Goal: Task Accomplishment & Management: Complete application form

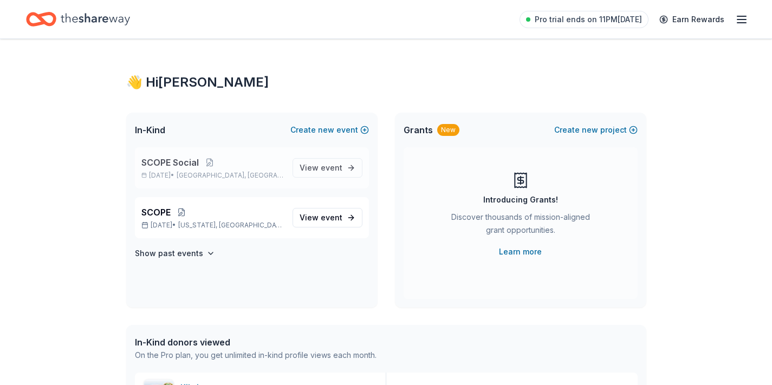
click at [263, 163] on p "SCOPE Social" at bounding box center [212, 162] width 142 height 13
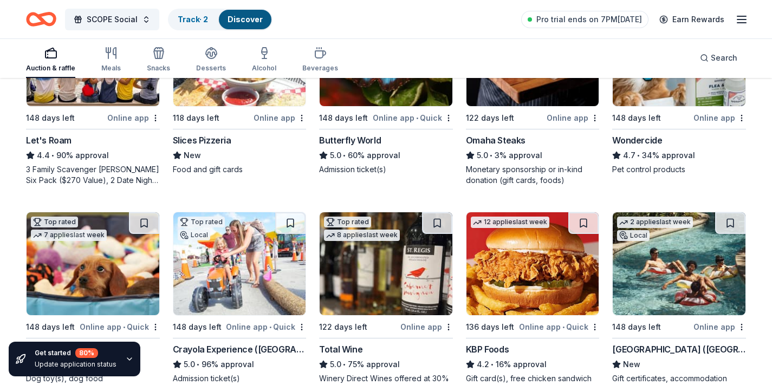
scroll to position [516, 0]
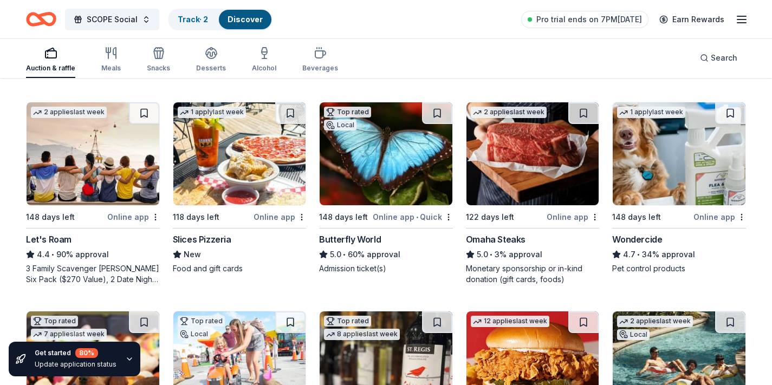
click at [393, 170] on img at bounding box center [386, 153] width 133 height 103
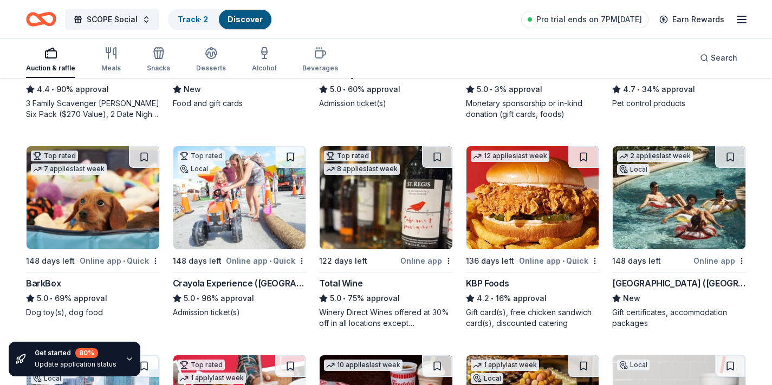
scroll to position [702, 0]
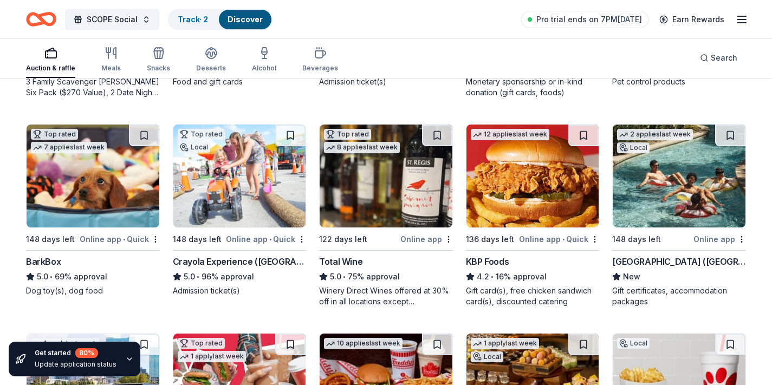
click at [363, 209] on img at bounding box center [386, 176] width 133 height 103
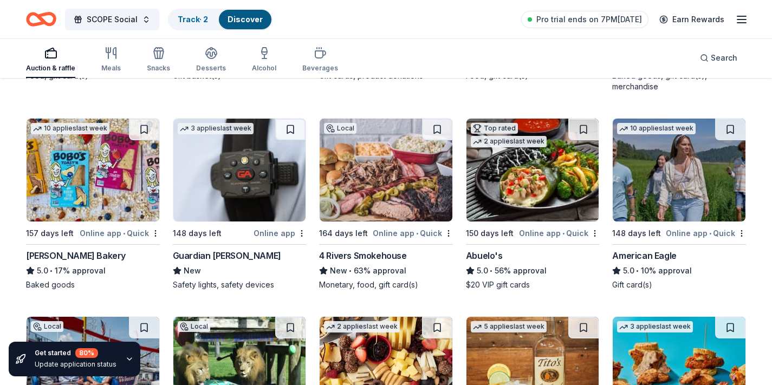
scroll to position [1337, 0]
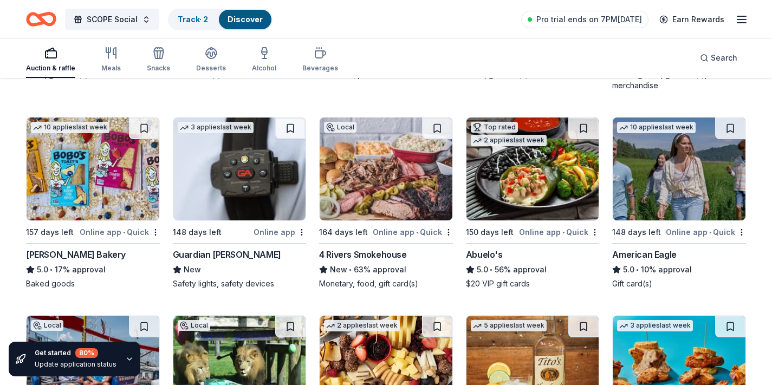
click at [396, 179] on img at bounding box center [386, 169] width 133 height 103
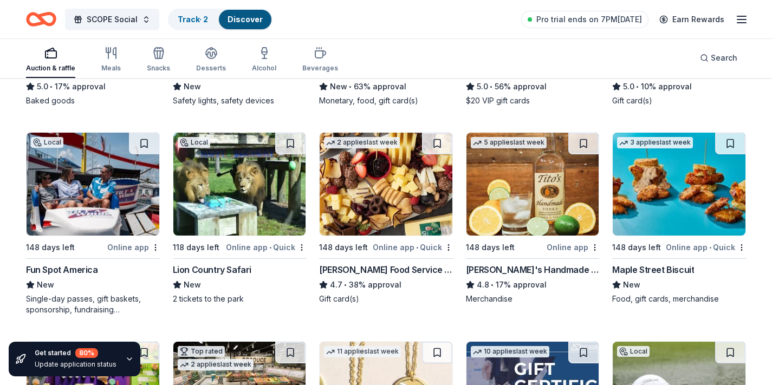
scroll to position [1521, 0]
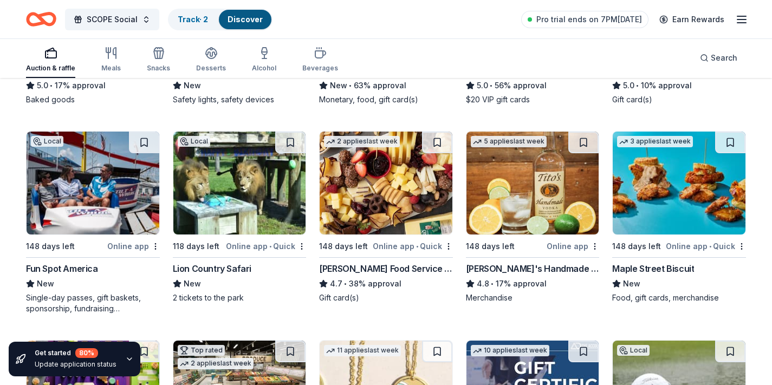
click at [558, 202] on img at bounding box center [532, 183] width 133 height 103
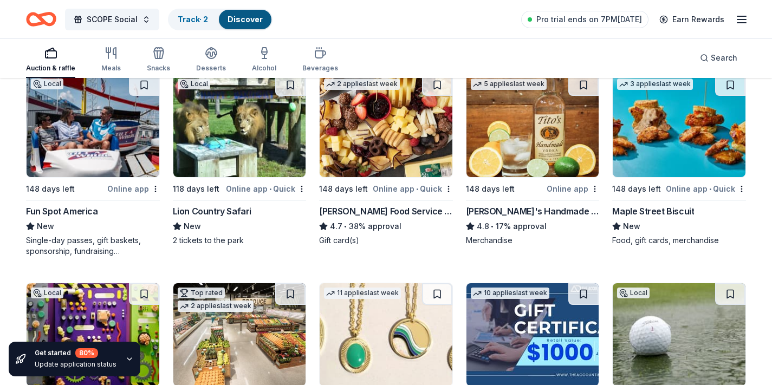
click at [112, 152] on img at bounding box center [93, 125] width 133 height 103
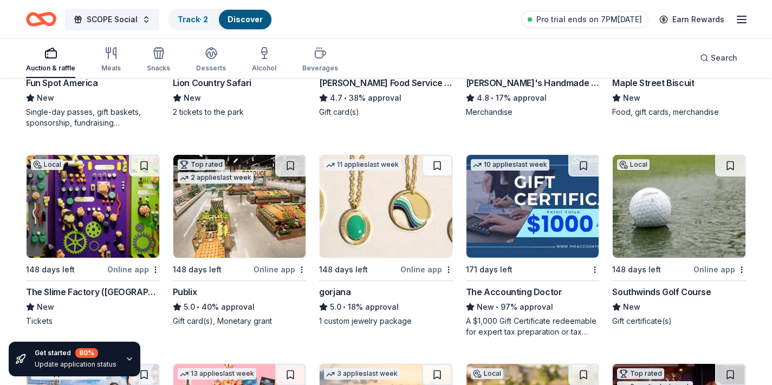
scroll to position [1709, 0]
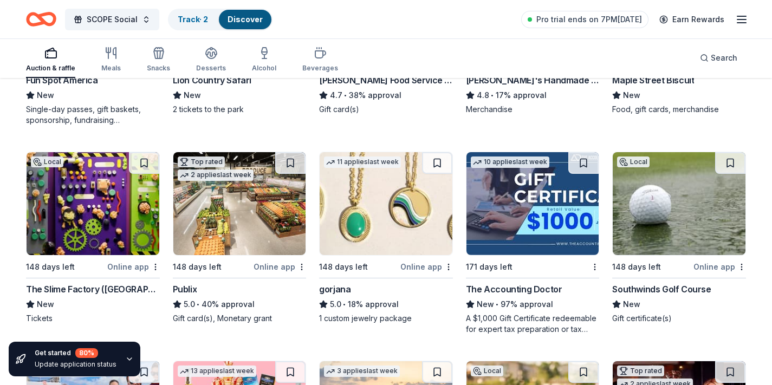
click at [374, 213] on img at bounding box center [386, 203] width 133 height 103
click at [398, 204] on img at bounding box center [386, 203] width 133 height 103
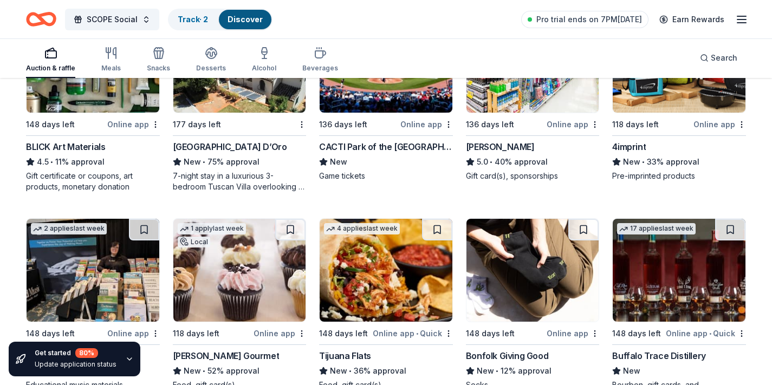
scroll to position [2357, 0]
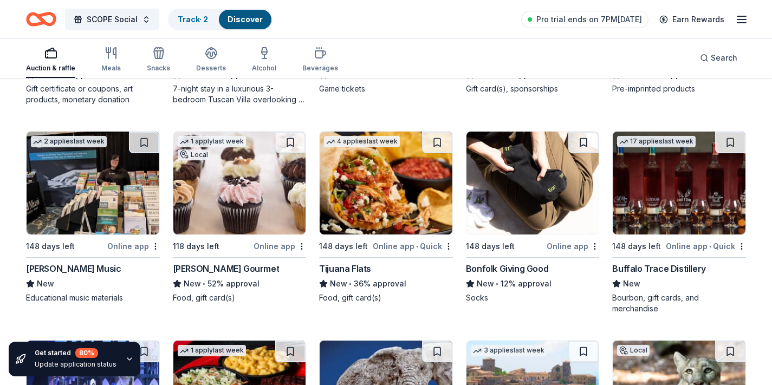
click at [619, 265] on div "Buffalo Trace Distillery" at bounding box center [658, 268] width 93 height 13
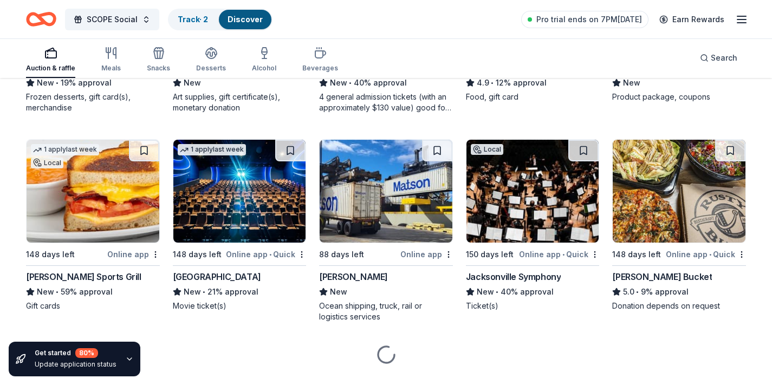
scroll to position [3597, 0]
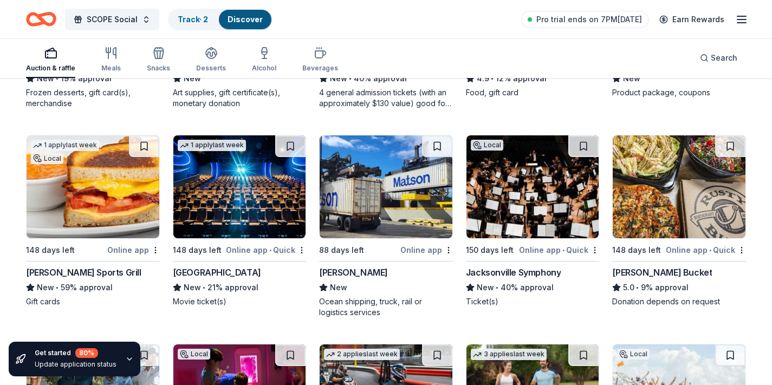
click at [69, 273] on div "Duffy's Sports Grill" at bounding box center [83, 272] width 115 height 13
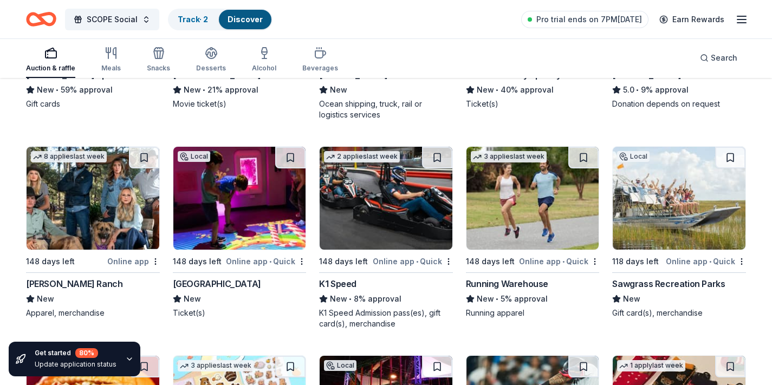
scroll to position [3795, 0]
click at [374, 219] on img at bounding box center [386, 197] width 133 height 103
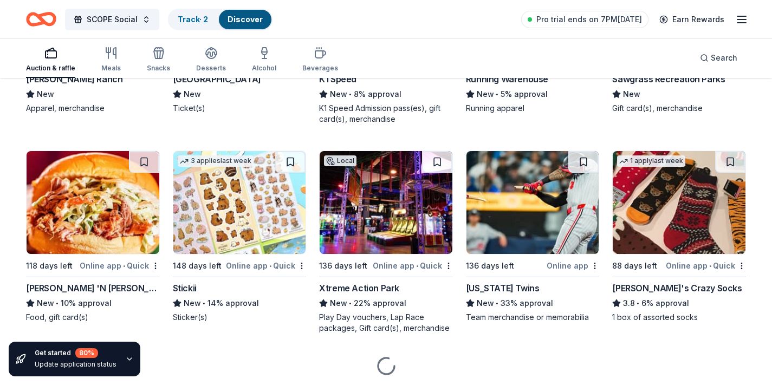
scroll to position [4004, 0]
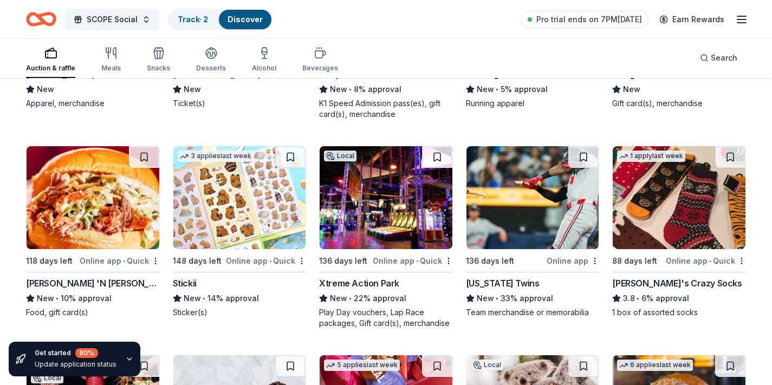
click at [372, 211] on img at bounding box center [386, 197] width 133 height 103
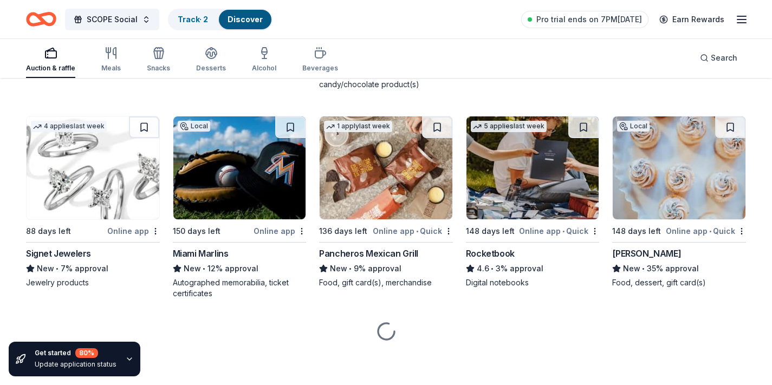
scroll to position [4452, 0]
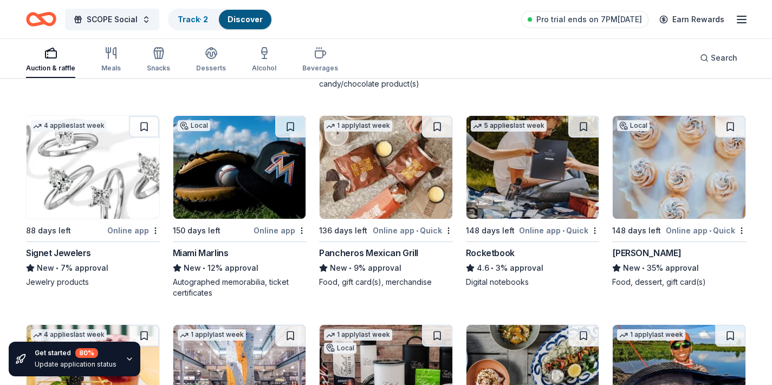
click at [268, 200] on img at bounding box center [239, 167] width 133 height 103
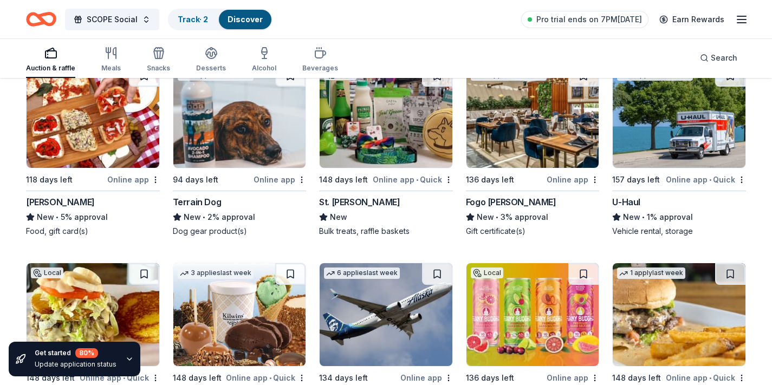
scroll to position [5433, 0]
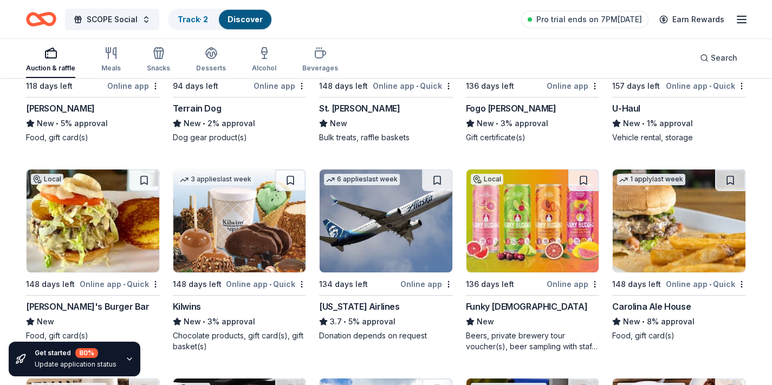
click at [511, 228] on img at bounding box center [532, 221] width 133 height 103
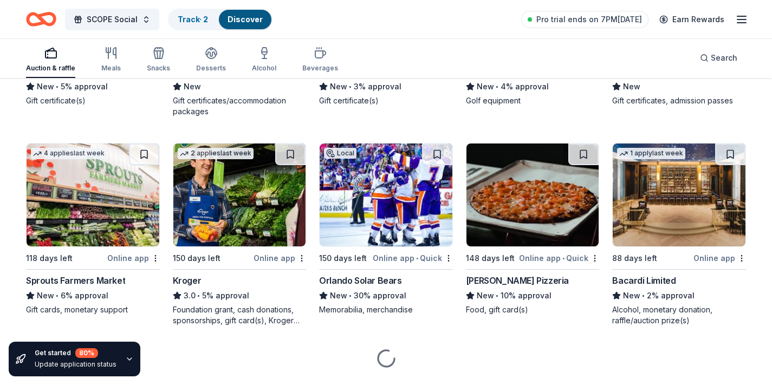
scroll to position [6495, 0]
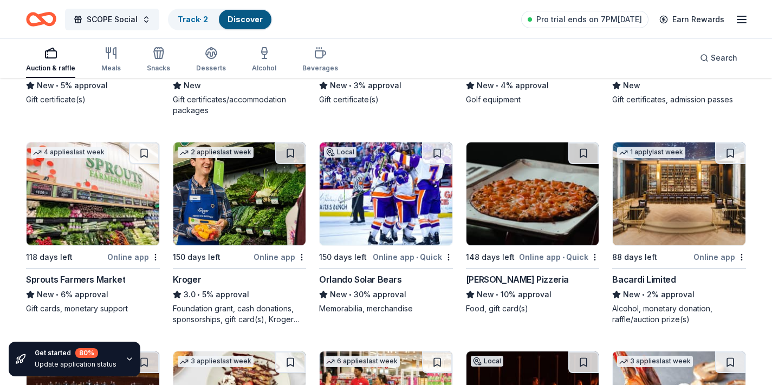
click at [95, 279] on div "Sprouts Farmers Market" at bounding box center [75, 279] width 99 height 13
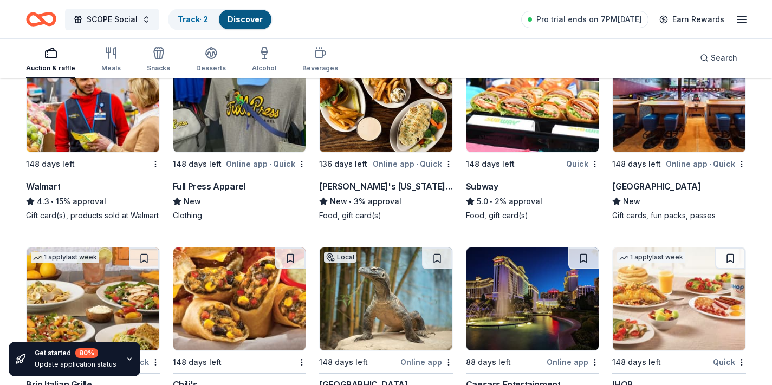
scroll to position [7007, 0]
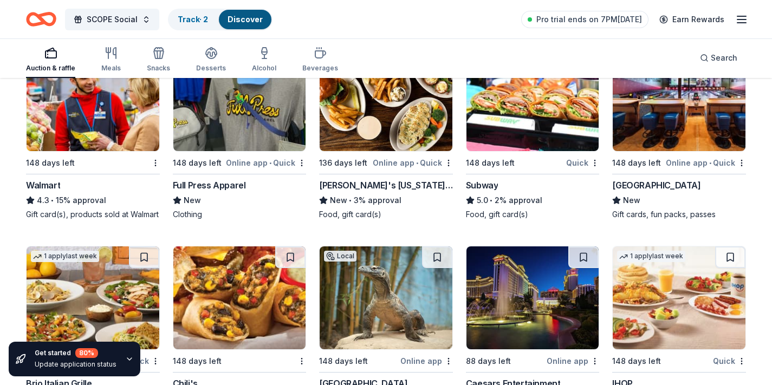
click at [647, 135] on img at bounding box center [679, 99] width 133 height 103
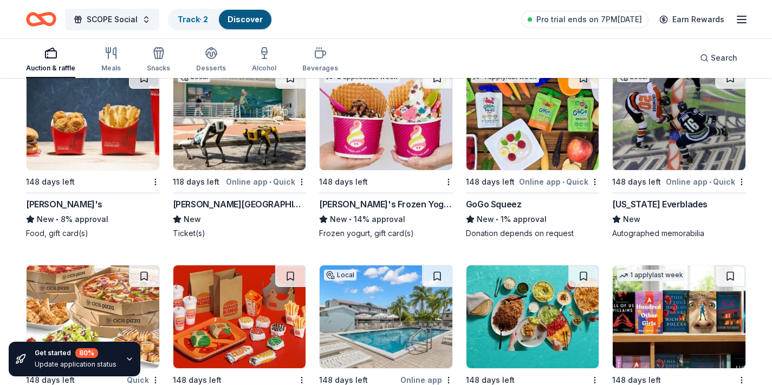
scroll to position [8200, 0]
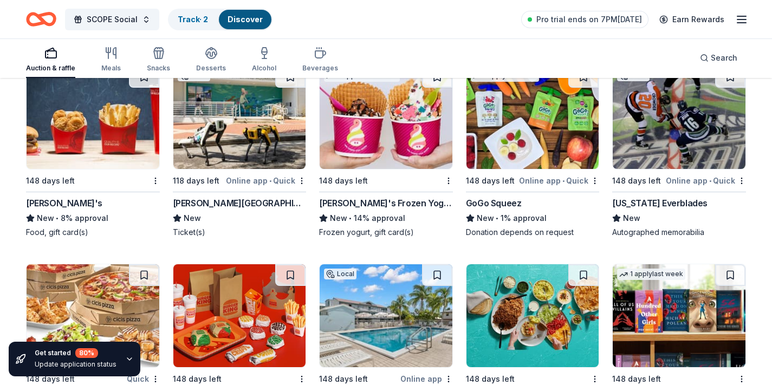
click at [506, 145] on img at bounding box center [532, 117] width 133 height 103
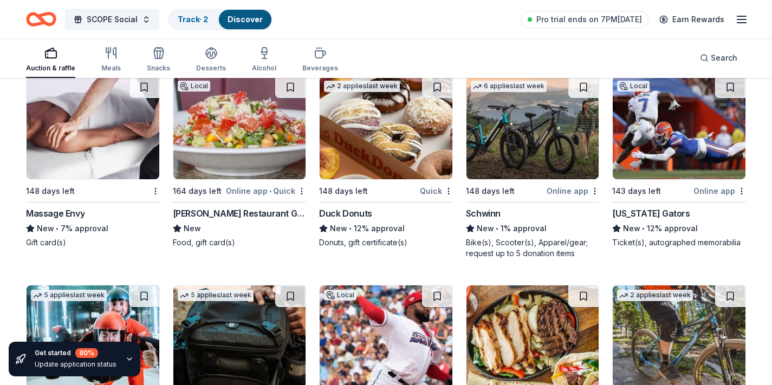
scroll to position [8785, 0]
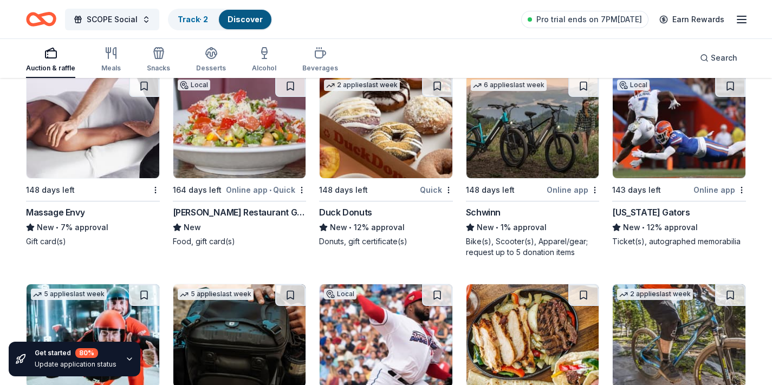
click at [84, 156] on img at bounding box center [93, 126] width 133 height 103
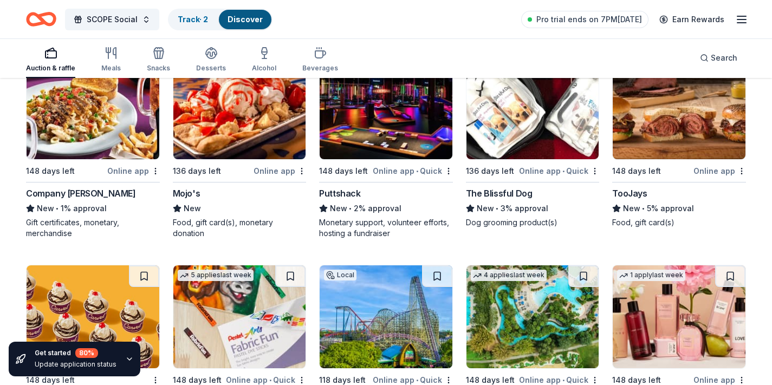
scroll to position [9433, 0]
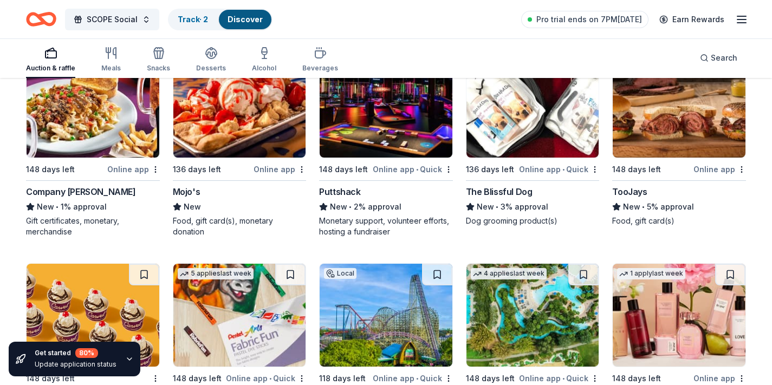
click at [654, 123] on img at bounding box center [679, 106] width 133 height 103
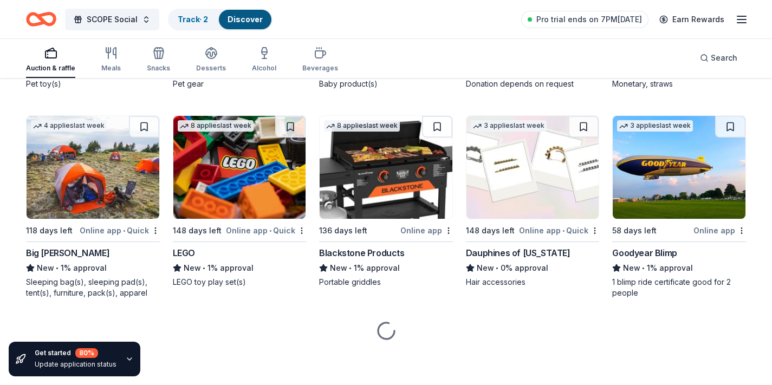
scroll to position [12286, 0]
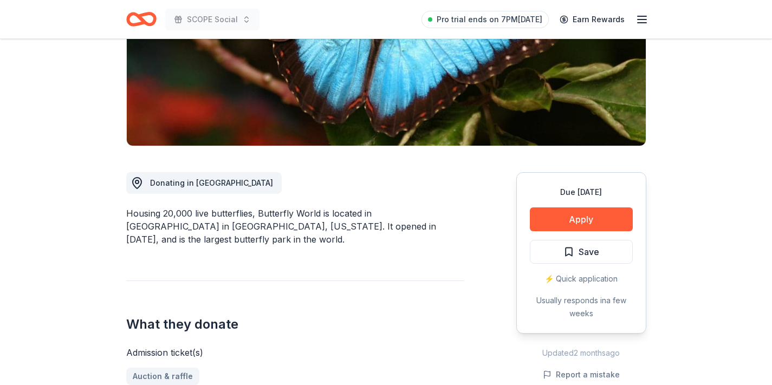
scroll to position [186, 0]
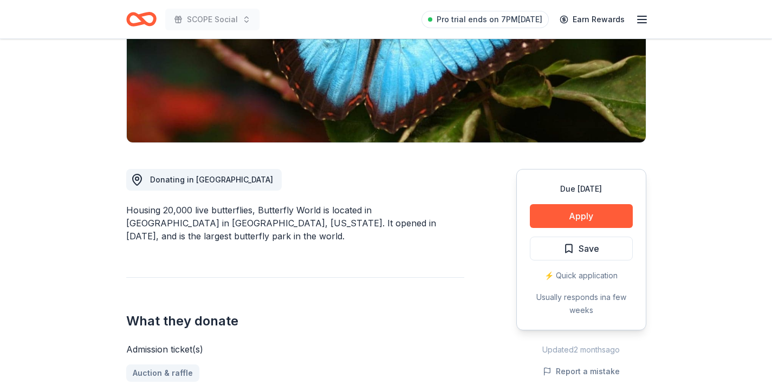
click at [530, 230] on div "Due in 148 days Apply Save ⚡️ Quick application Usually responds in a few weeks" at bounding box center [581, 249] width 130 height 161
click at [537, 219] on button "Apply" at bounding box center [581, 216] width 103 height 24
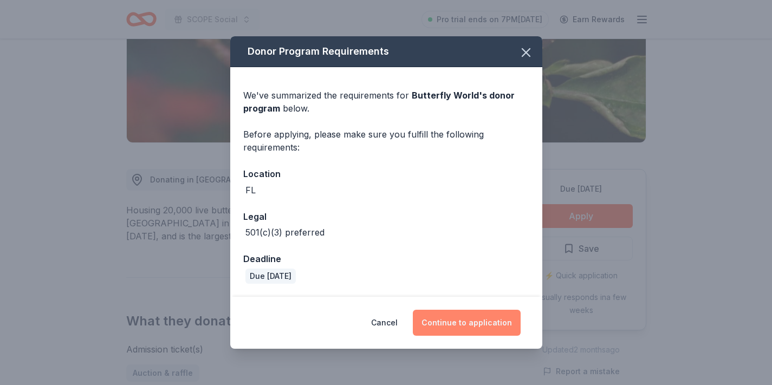
click at [465, 315] on button "Continue to application" at bounding box center [467, 323] width 108 height 26
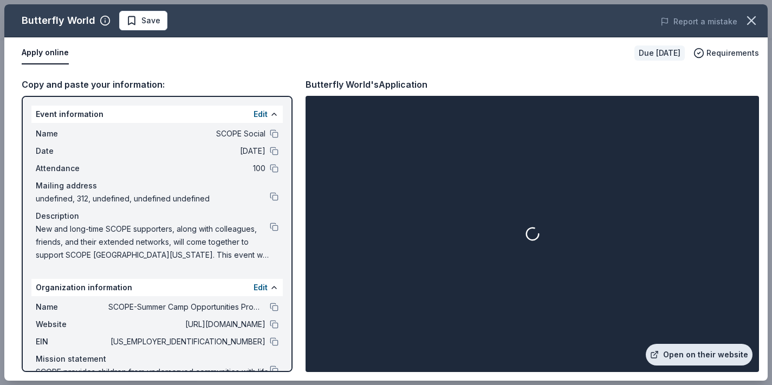
click at [685, 360] on link "Open on their website" at bounding box center [699, 355] width 107 height 22
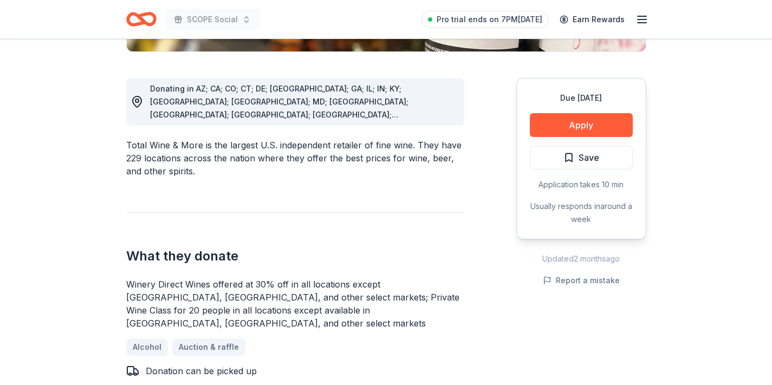
scroll to position [279, 0]
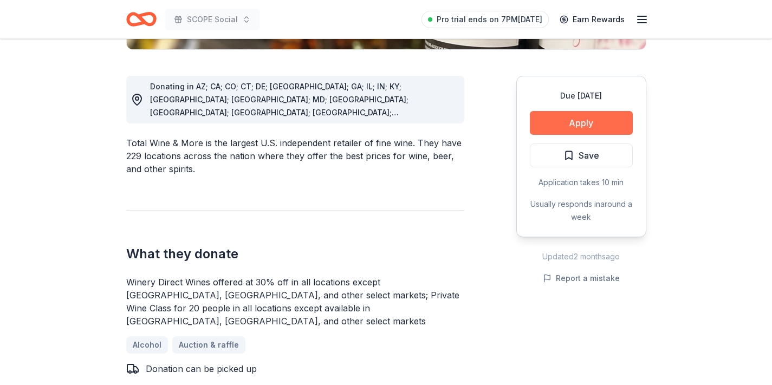
click at [548, 126] on button "Apply" at bounding box center [581, 123] width 103 height 24
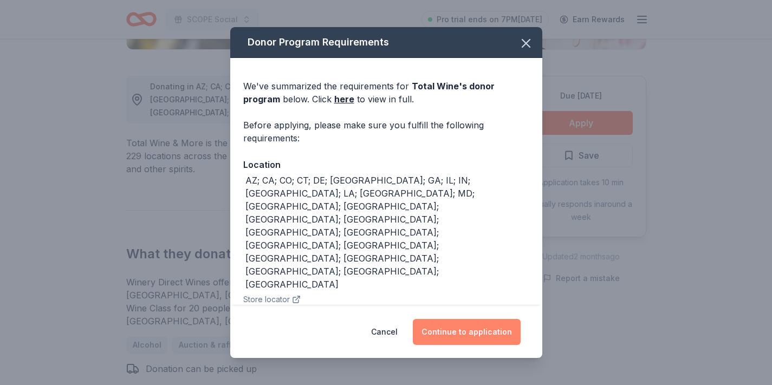
click at [459, 327] on button "Continue to application" at bounding box center [467, 332] width 108 height 26
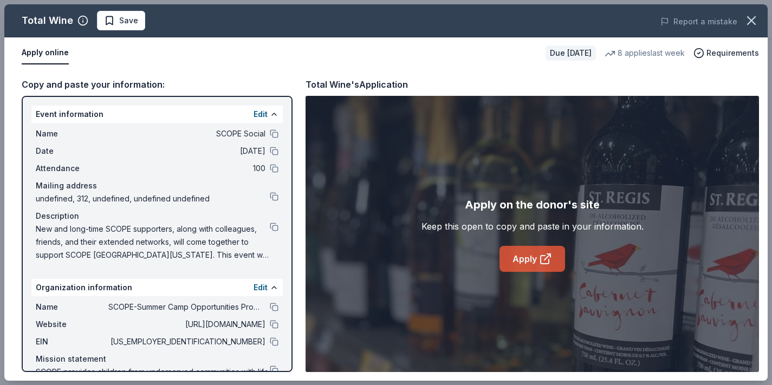
click at [513, 257] on link "Apply" at bounding box center [532, 259] width 66 height 26
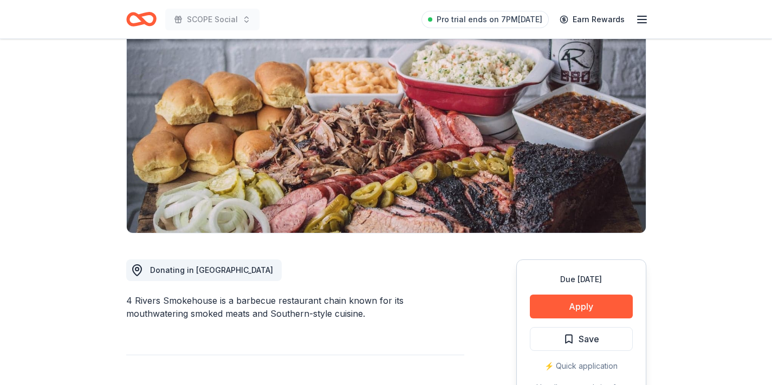
scroll to position [96, 0]
click at [550, 310] on button "Apply" at bounding box center [581, 306] width 103 height 24
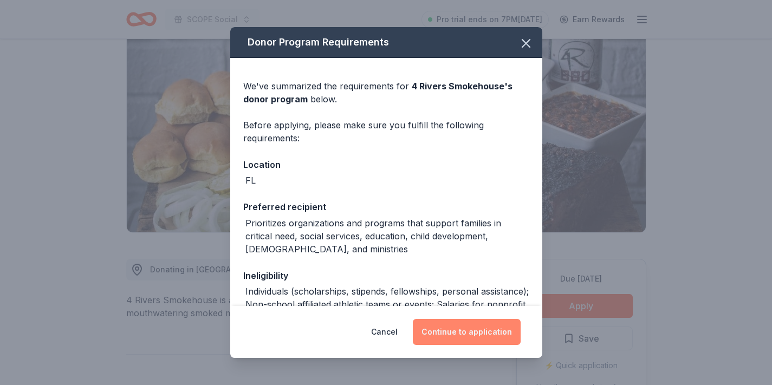
click at [447, 323] on button "Continue to application" at bounding box center [467, 332] width 108 height 26
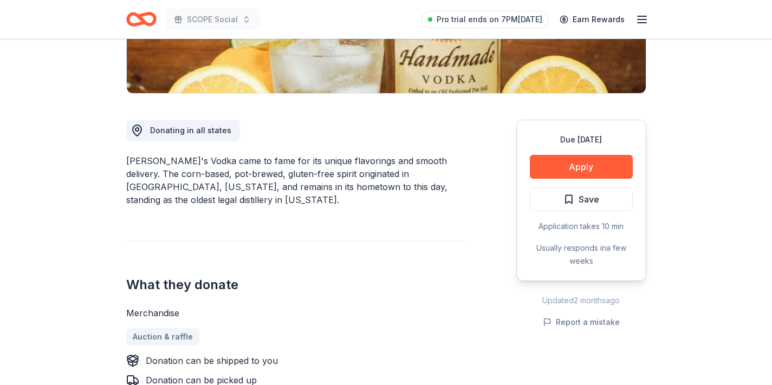
scroll to position [250, 0]
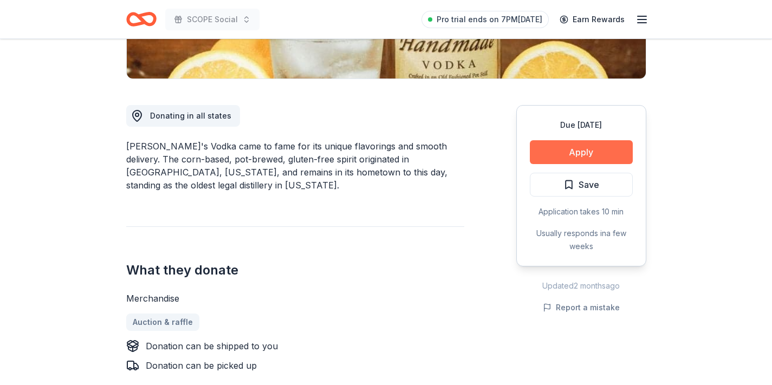
click at [566, 141] on button "Apply" at bounding box center [581, 152] width 103 height 24
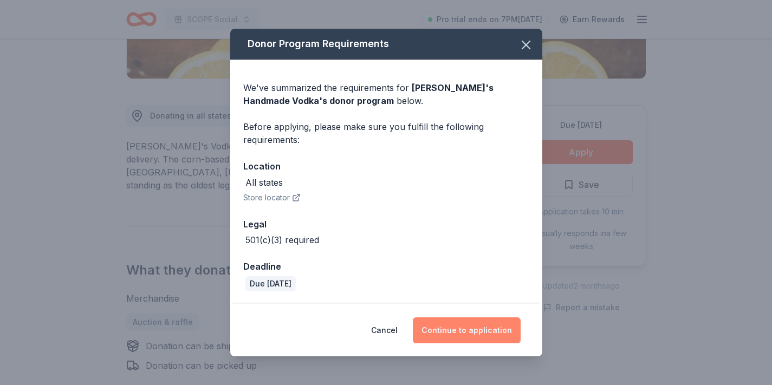
click at [469, 327] on button "Continue to application" at bounding box center [467, 330] width 108 height 26
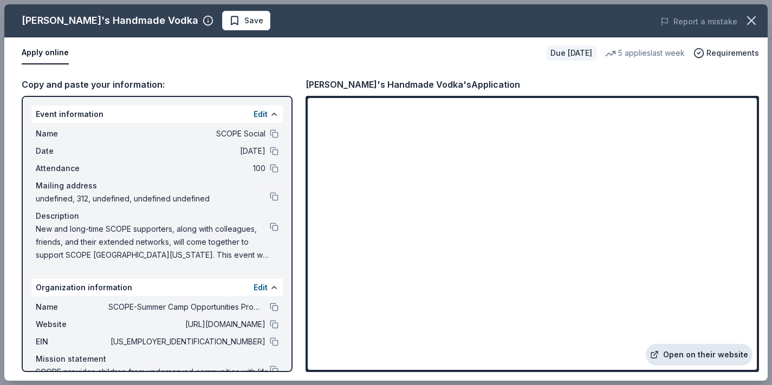
click at [667, 357] on link "Open on their website" at bounding box center [699, 355] width 107 height 22
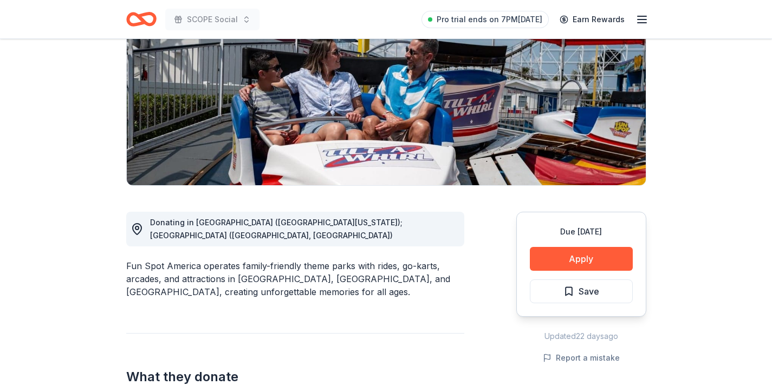
scroll to position [144, 0]
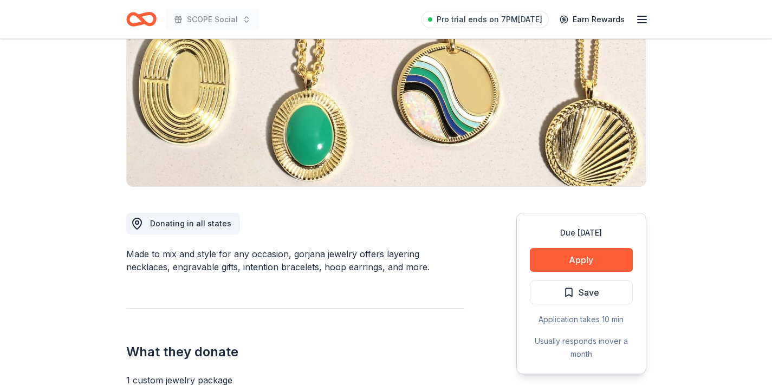
scroll to position [166, 0]
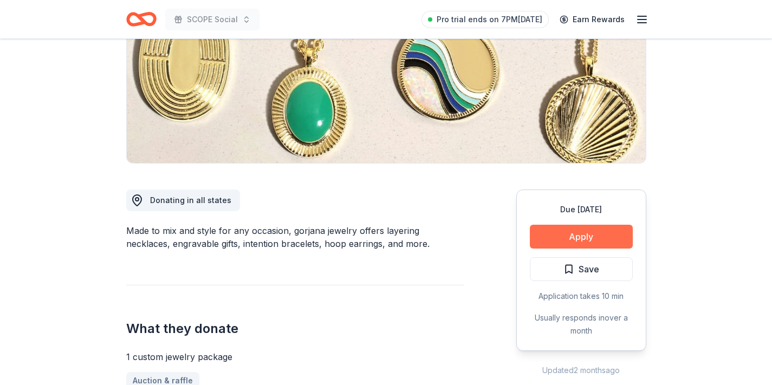
click at [557, 235] on button "Apply" at bounding box center [581, 237] width 103 height 24
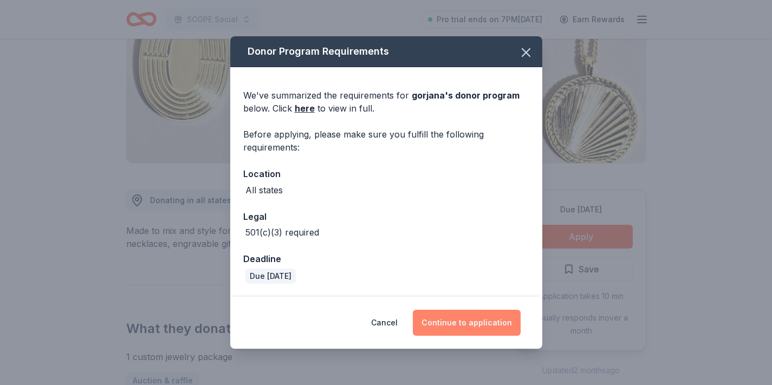
click at [463, 322] on button "Continue to application" at bounding box center [467, 323] width 108 height 26
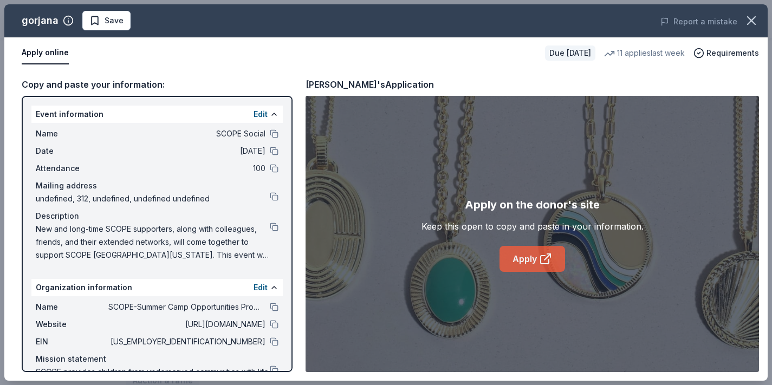
click at [519, 271] on link "Apply" at bounding box center [532, 259] width 66 height 26
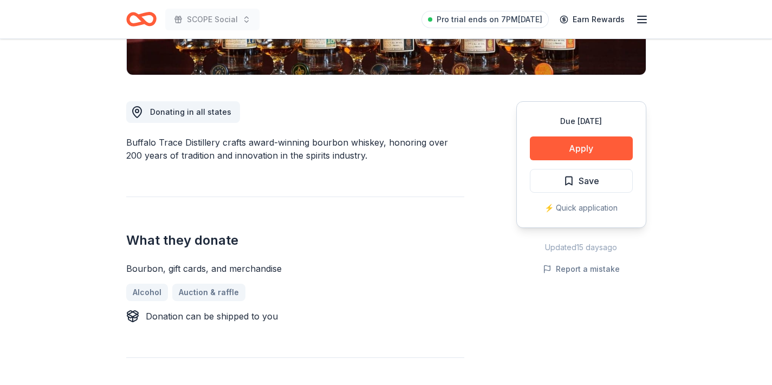
scroll to position [280, 0]
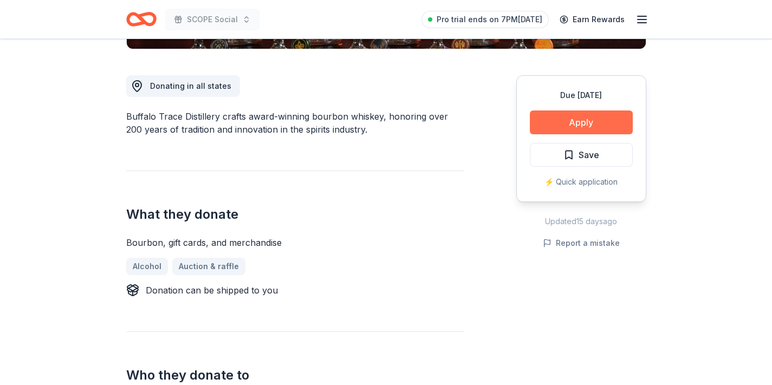
click at [556, 121] on button "Apply" at bounding box center [581, 122] width 103 height 24
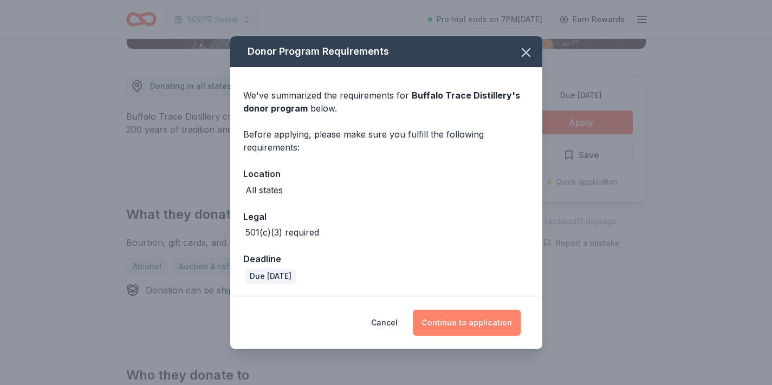
click at [459, 317] on button "Continue to application" at bounding box center [467, 323] width 108 height 26
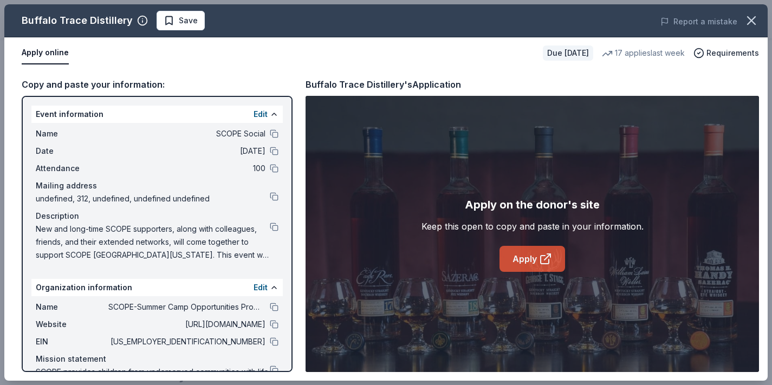
click at [529, 262] on link "Apply" at bounding box center [532, 259] width 66 height 26
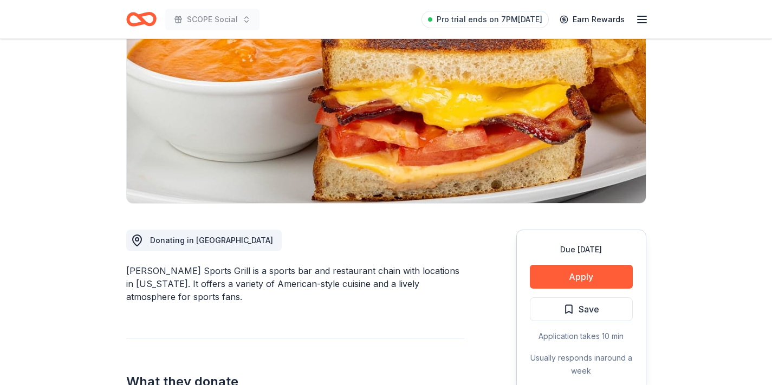
scroll to position [128, 0]
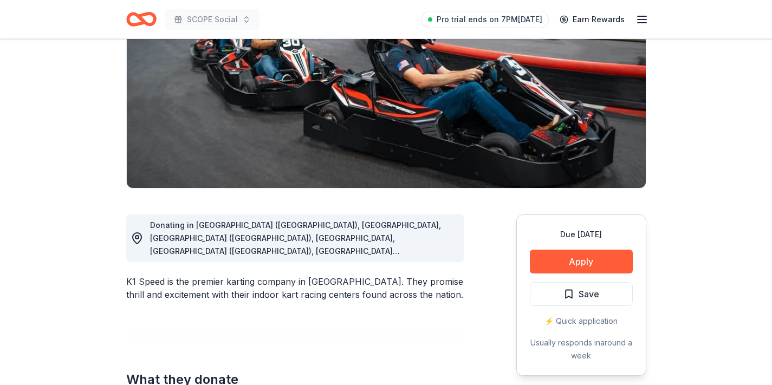
scroll to position [143, 0]
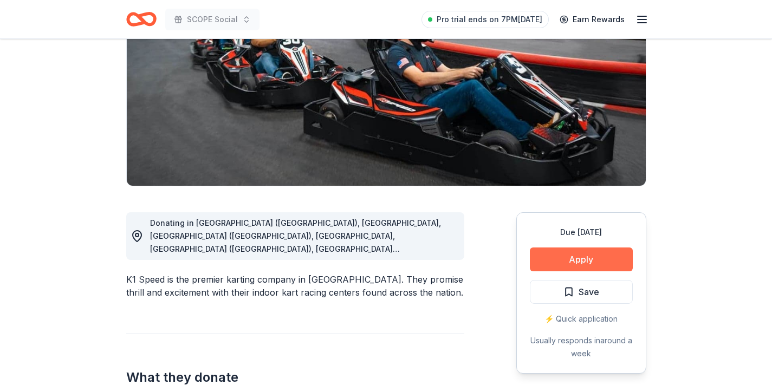
click at [563, 263] on button "Apply" at bounding box center [581, 259] width 103 height 24
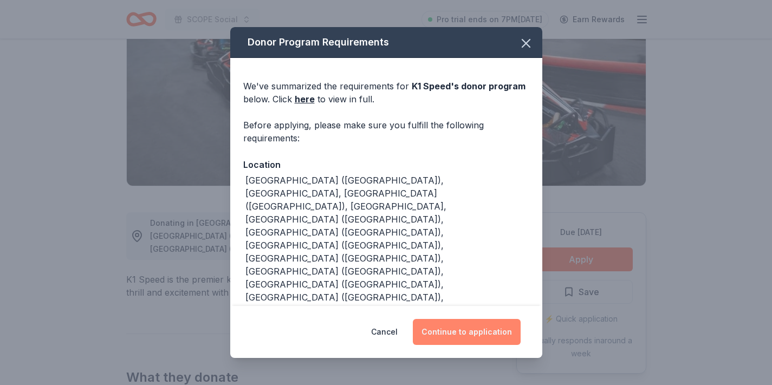
click at [477, 333] on button "Continue to application" at bounding box center [467, 332] width 108 height 26
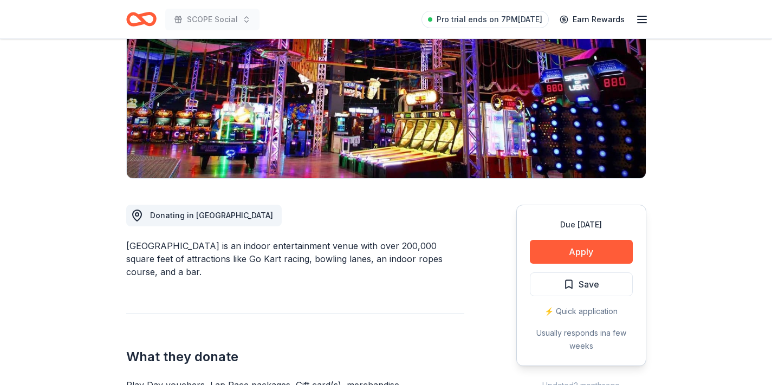
scroll to position [153, 0]
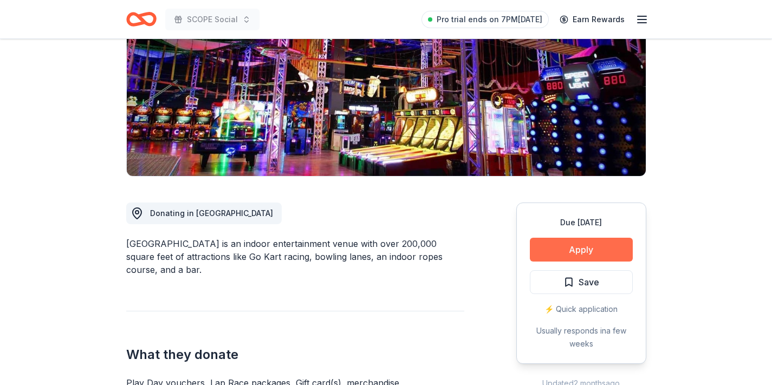
click at [551, 246] on button "Apply" at bounding box center [581, 250] width 103 height 24
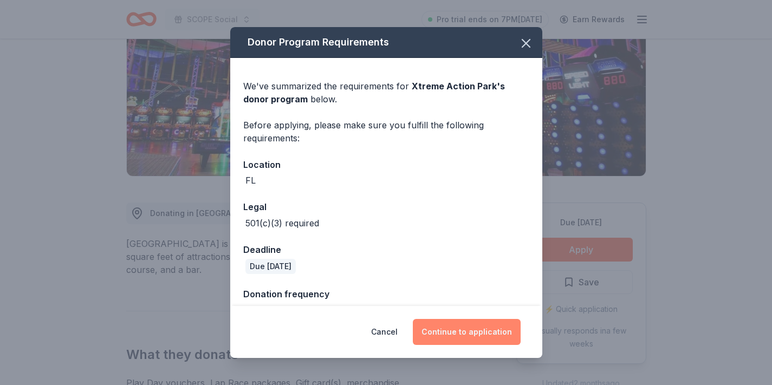
click at [470, 332] on button "Continue to application" at bounding box center [467, 332] width 108 height 26
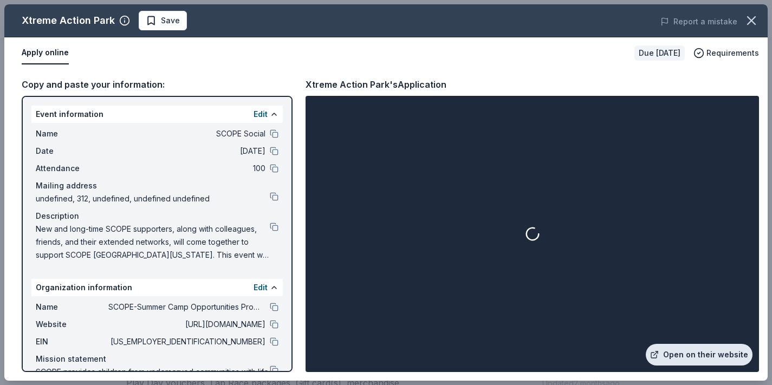
click at [665, 351] on link "Open on their website" at bounding box center [699, 355] width 107 height 22
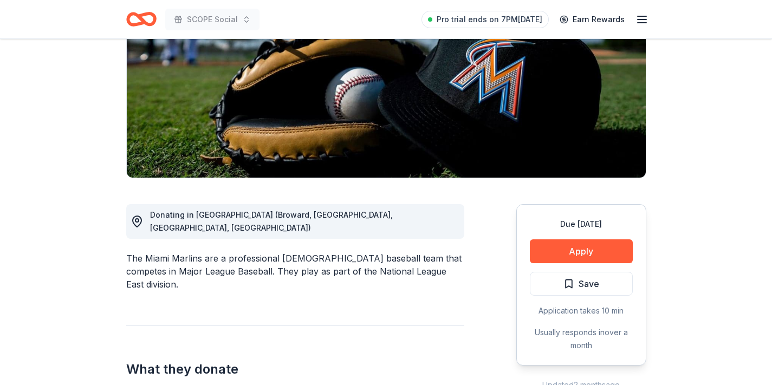
scroll to position [157, 0]
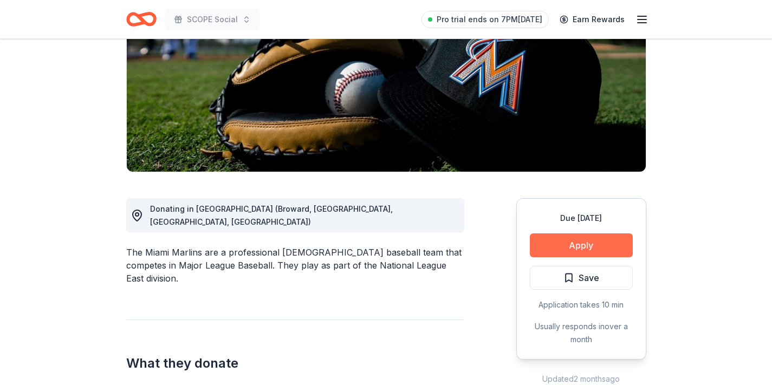
click at [568, 251] on button "Apply" at bounding box center [581, 245] width 103 height 24
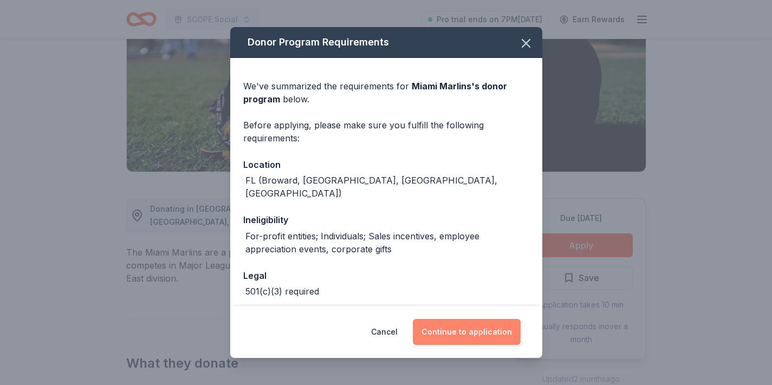
click at [454, 336] on button "Continue to application" at bounding box center [467, 332] width 108 height 26
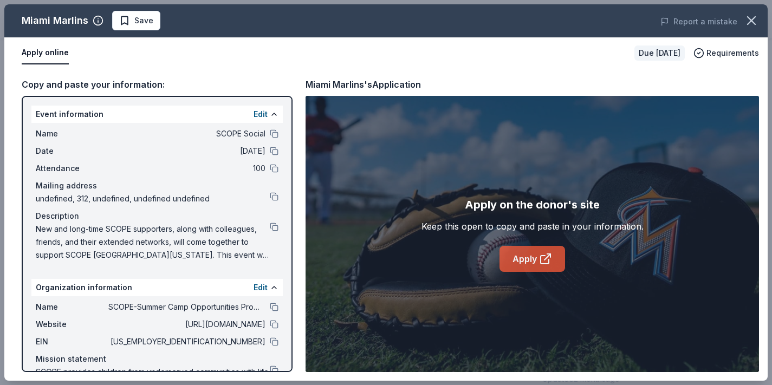
click at [537, 254] on link "Apply" at bounding box center [532, 259] width 66 height 26
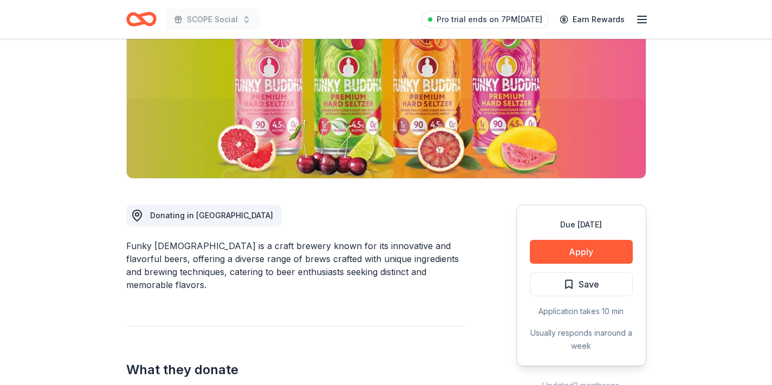
scroll to position [162, 0]
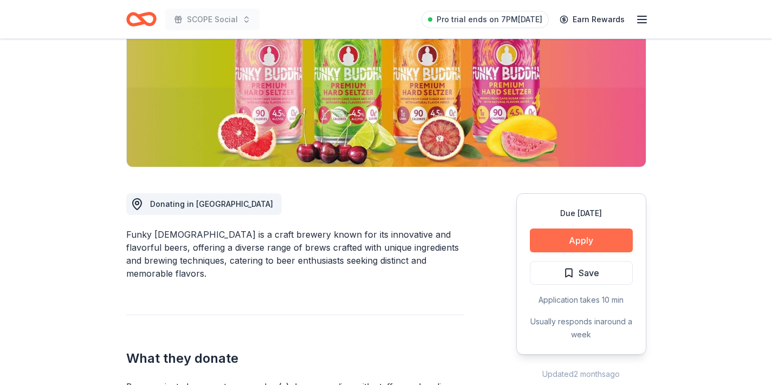
click at [549, 238] on button "Apply" at bounding box center [581, 241] width 103 height 24
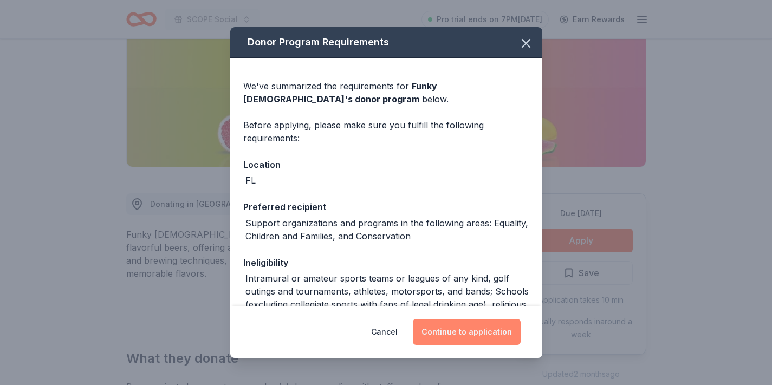
click at [473, 330] on button "Continue to application" at bounding box center [467, 332] width 108 height 26
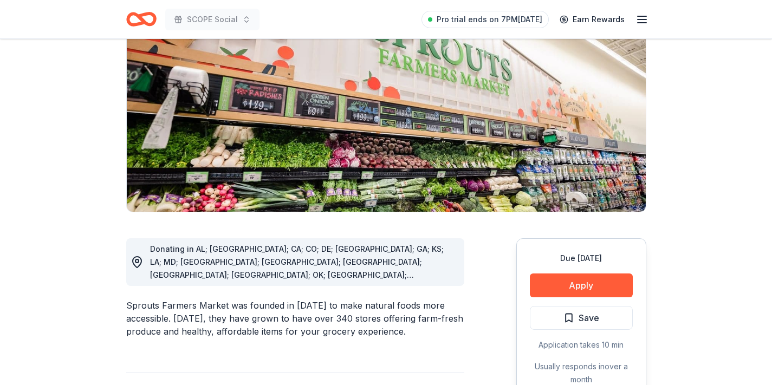
scroll to position [118, 0]
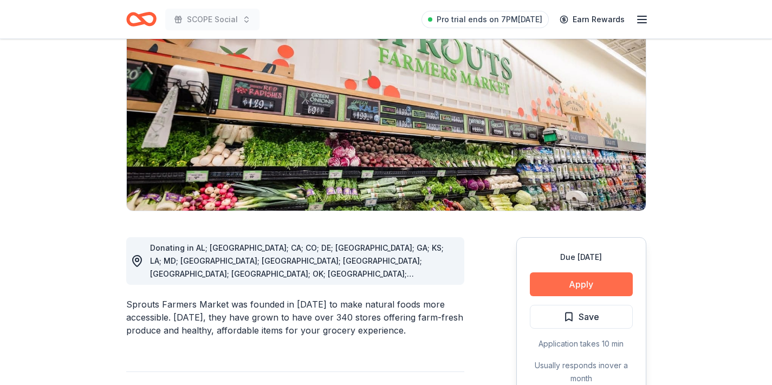
click at [565, 290] on button "Apply" at bounding box center [581, 284] width 103 height 24
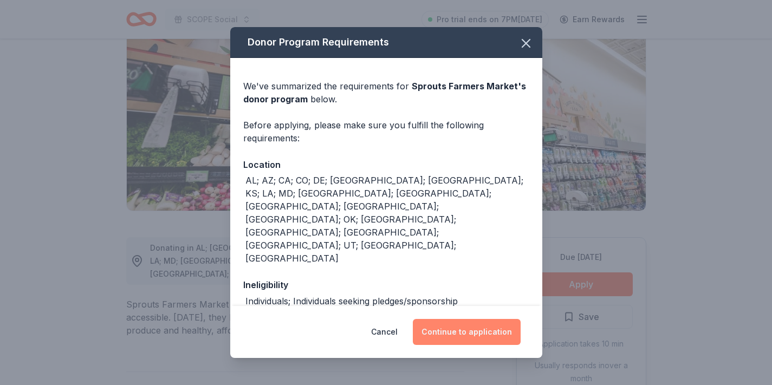
click at [478, 331] on button "Continue to application" at bounding box center [467, 332] width 108 height 26
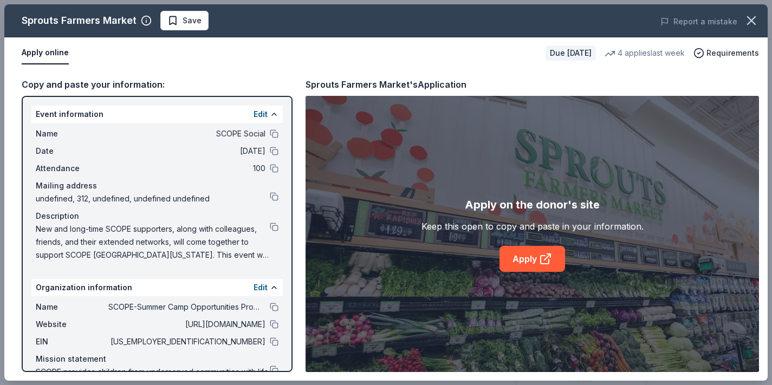
click at [503, 272] on div "Apply on the donor's site Keep this open to copy and paste in your information.…" at bounding box center [531, 234] width 453 height 276
click at [504, 271] on link "Apply" at bounding box center [532, 259] width 66 height 26
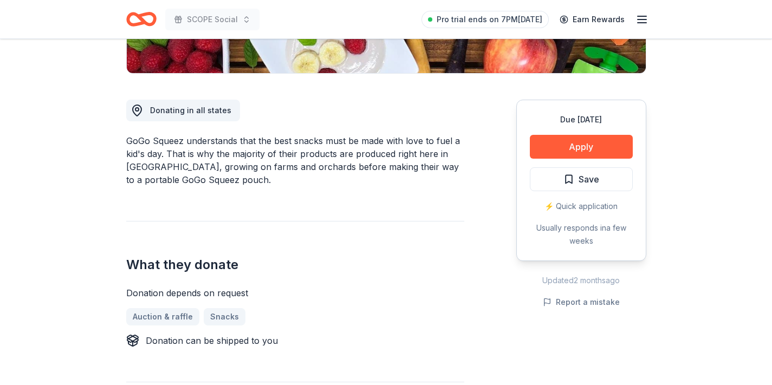
scroll to position [274, 0]
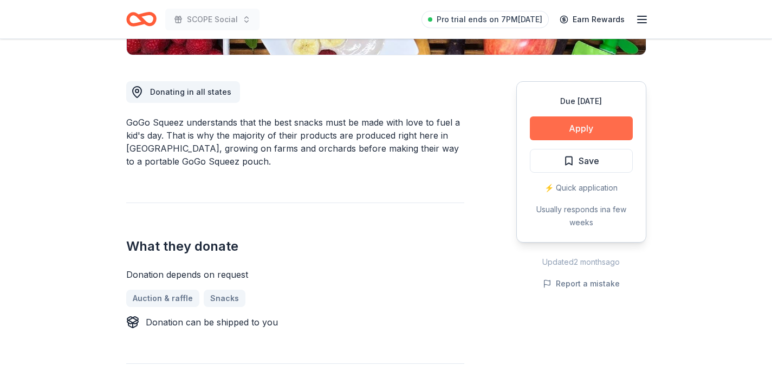
click at [555, 126] on button "Apply" at bounding box center [581, 128] width 103 height 24
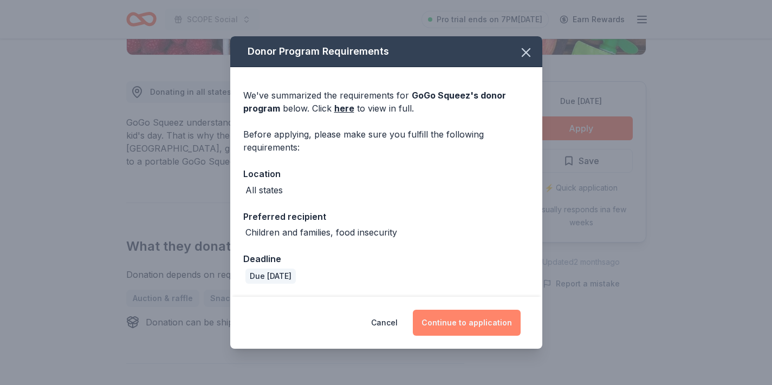
click at [470, 324] on button "Continue to application" at bounding box center [467, 323] width 108 height 26
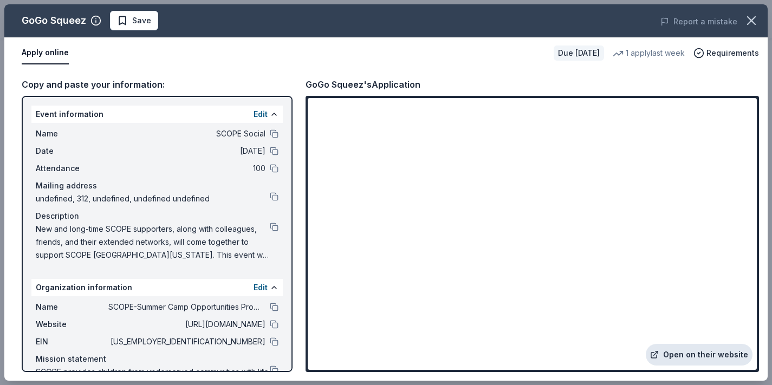
click at [679, 350] on link "Open on their website" at bounding box center [699, 355] width 107 height 22
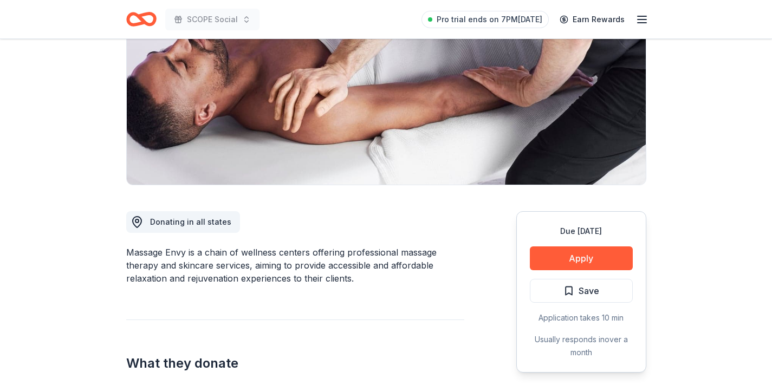
scroll to position [153, 0]
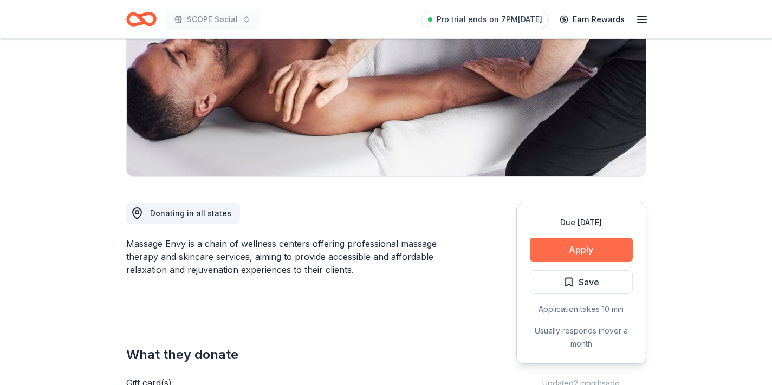
click at [566, 251] on button "Apply" at bounding box center [581, 250] width 103 height 24
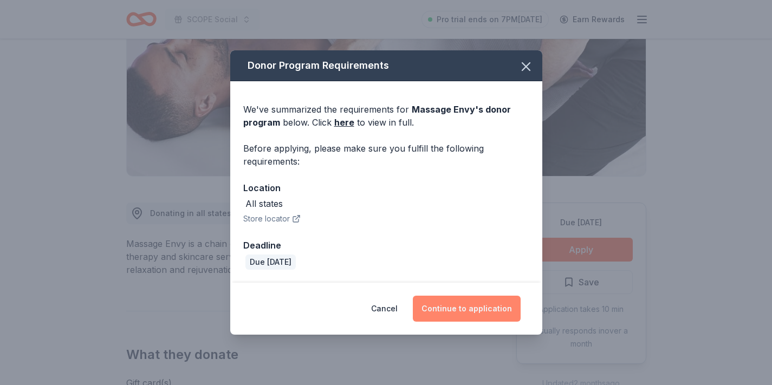
click at [460, 305] on button "Continue to application" at bounding box center [467, 309] width 108 height 26
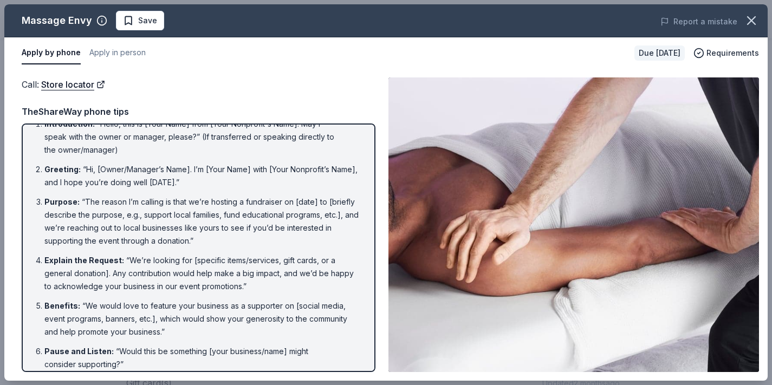
scroll to position [159, 0]
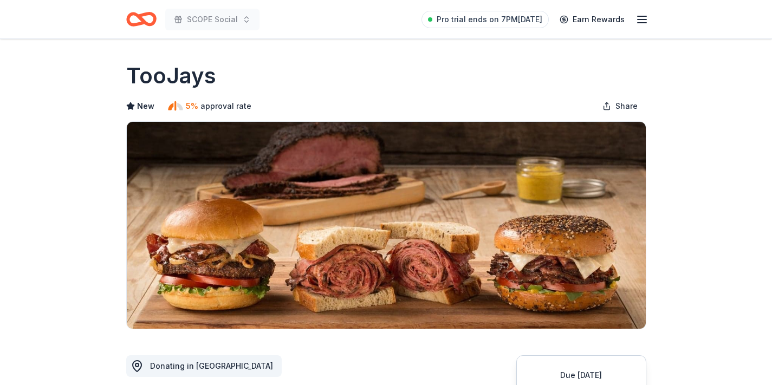
scroll to position [147, 0]
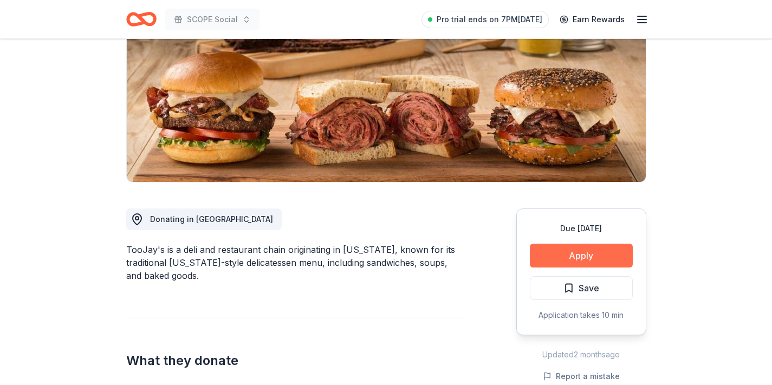
click at [569, 259] on button "Apply" at bounding box center [581, 256] width 103 height 24
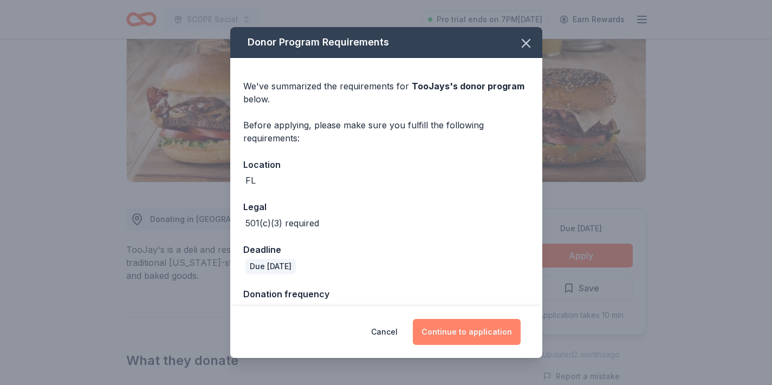
click at [507, 325] on button "Continue to application" at bounding box center [467, 332] width 108 height 26
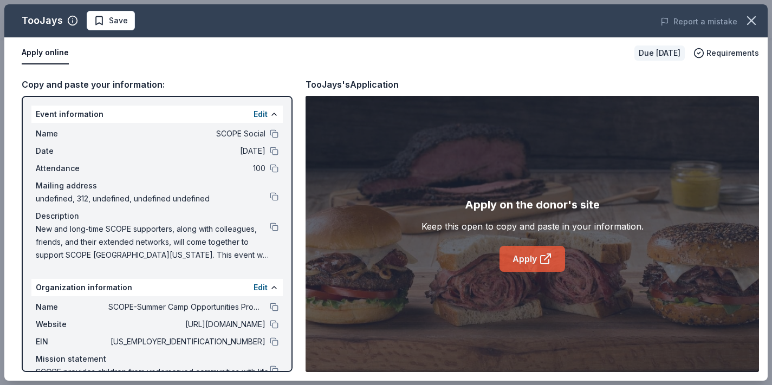
click at [509, 265] on link "Apply" at bounding box center [532, 259] width 66 height 26
